Goal: Task Accomplishment & Management: Use online tool/utility

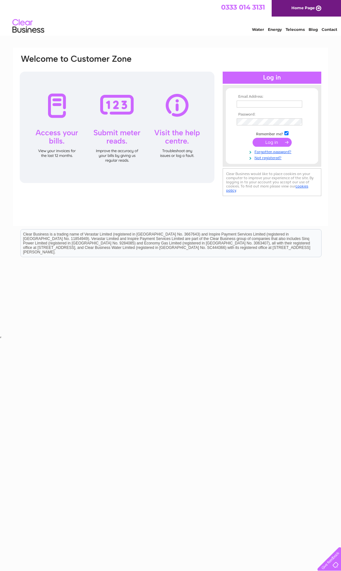
type input "robert@titantorque.co.uk"
click at [269, 141] on input "submit" at bounding box center [272, 142] width 39 height 9
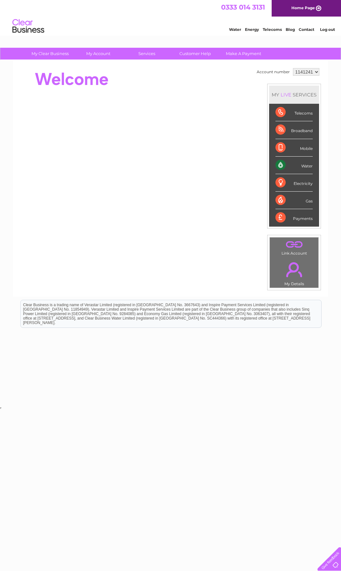
click at [302, 168] on div "Water" at bounding box center [293, 164] width 37 height 17
click at [279, 166] on div "Water" at bounding box center [293, 164] width 37 height 17
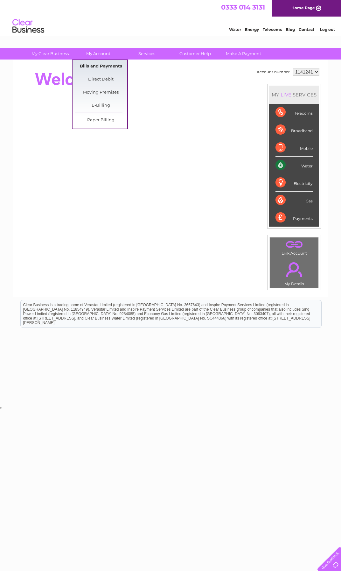
click at [93, 64] on link "Bills and Payments" at bounding box center [101, 66] width 52 height 13
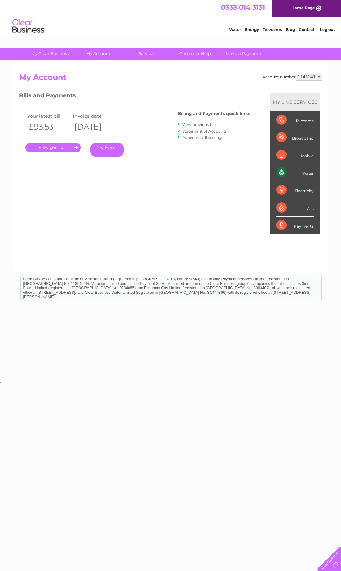
click at [185, 123] on link "View previous bills" at bounding box center [199, 124] width 35 height 5
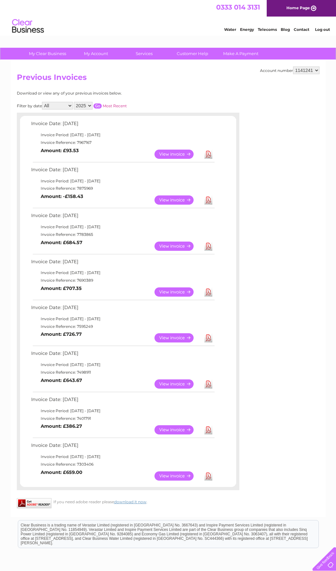
click at [181, 155] on link "View" at bounding box center [178, 153] width 47 height 9
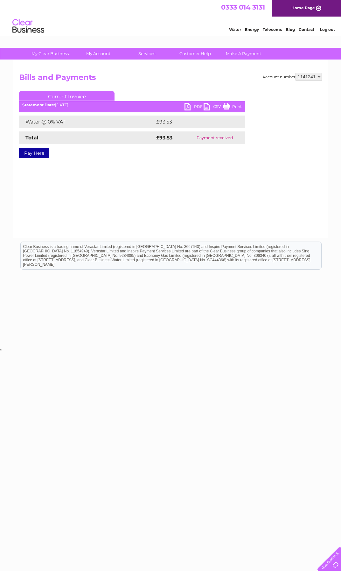
click at [233, 107] on link "Print" at bounding box center [232, 107] width 19 height 9
click at [185, 107] on link "PDF" at bounding box center [193, 107] width 19 height 9
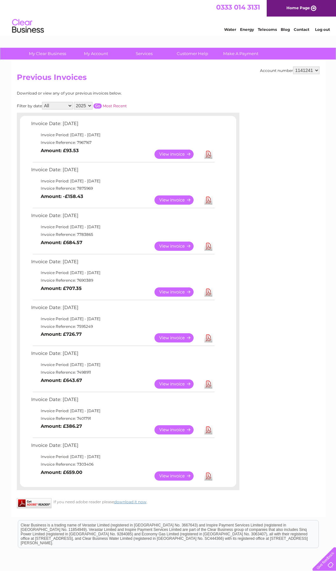
click at [170, 246] on link "View" at bounding box center [178, 245] width 47 height 9
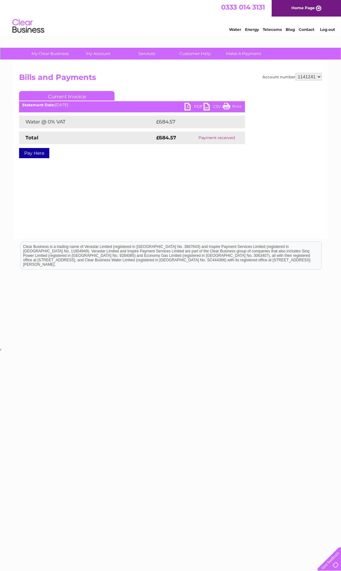
click at [187, 105] on link "PDF" at bounding box center [193, 107] width 19 height 9
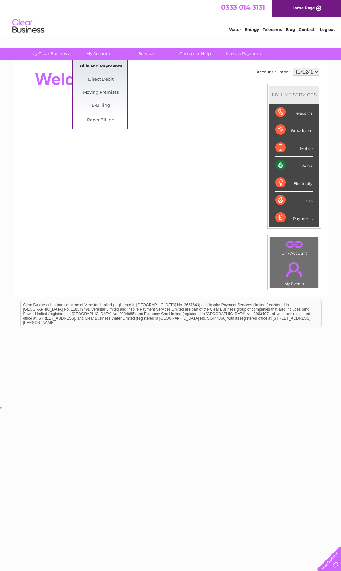
click at [104, 65] on link "Bills and Payments" at bounding box center [101, 66] width 52 height 13
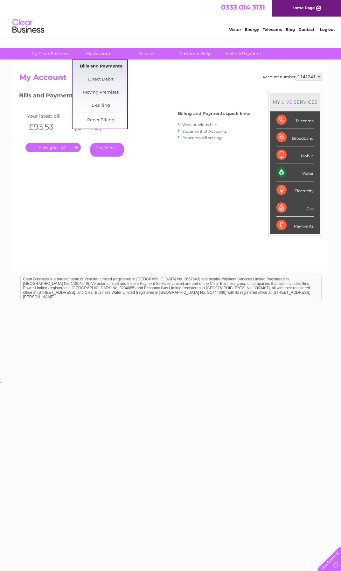
click at [94, 66] on link "Bills and Payments" at bounding box center [101, 66] width 52 height 13
click at [101, 68] on link "Bills and Payments" at bounding box center [101, 66] width 52 height 13
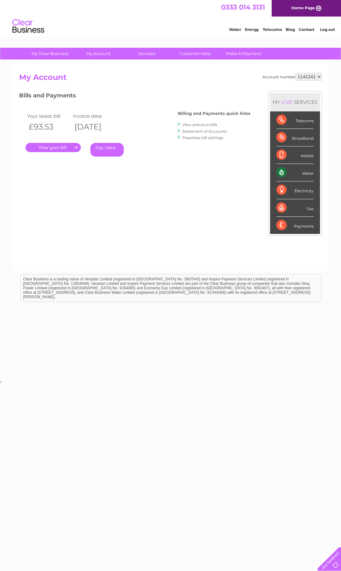
click at [202, 125] on link "View previous bills" at bounding box center [199, 124] width 35 height 5
